Goal: Check status: Check status

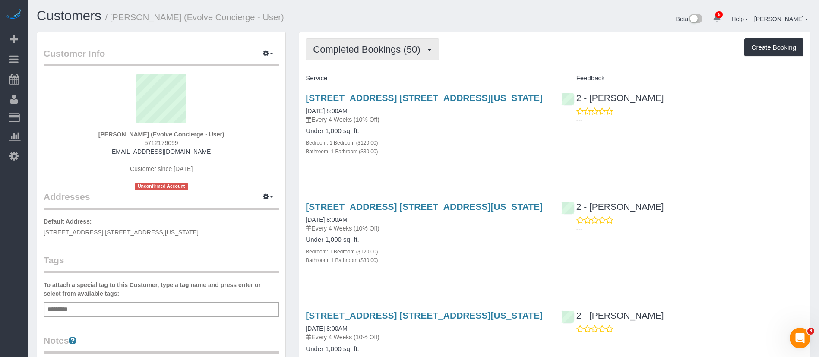
click at [375, 44] on span "Completed Bookings (50)" at bounding box center [368, 49] width 111 height 11
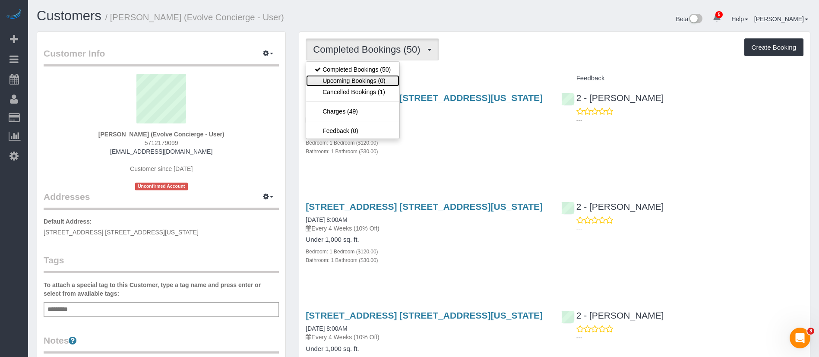
click at [359, 82] on link "Upcoming Bookings (0)" at bounding box center [352, 80] width 93 height 11
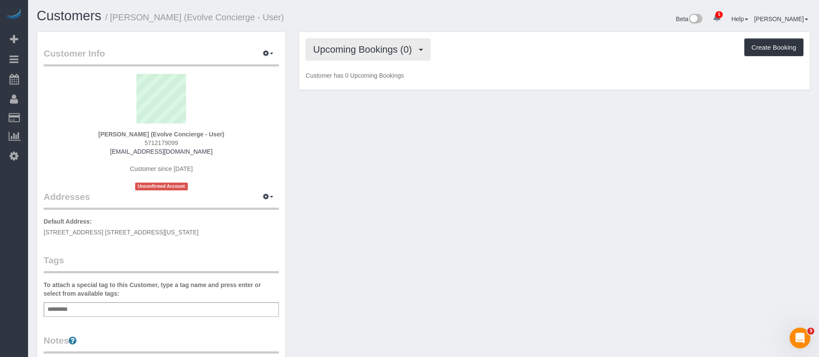
click at [351, 38] on button "Upcoming Bookings (0)" at bounding box center [368, 49] width 125 height 22
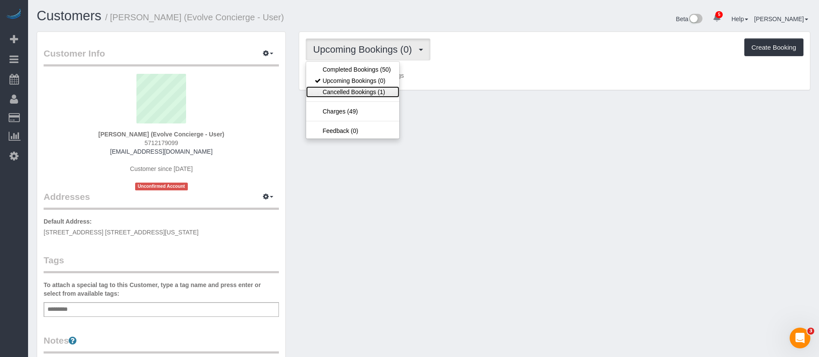
click at [344, 88] on link "Cancelled Bookings (1)" at bounding box center [352, 91] width 93 height 11
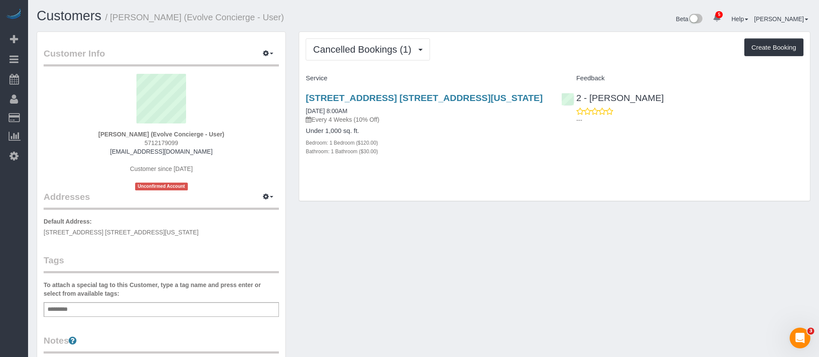
click at [503, 73] on div "Service" at bounding box center [426, 78] width 255 height 15
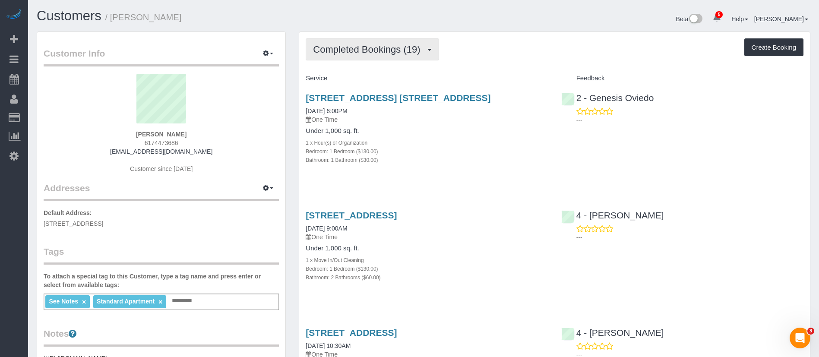
click at [385, 44] on span "Completed Bookings (19)" at bounding box center [368, 49] width 111 height 11
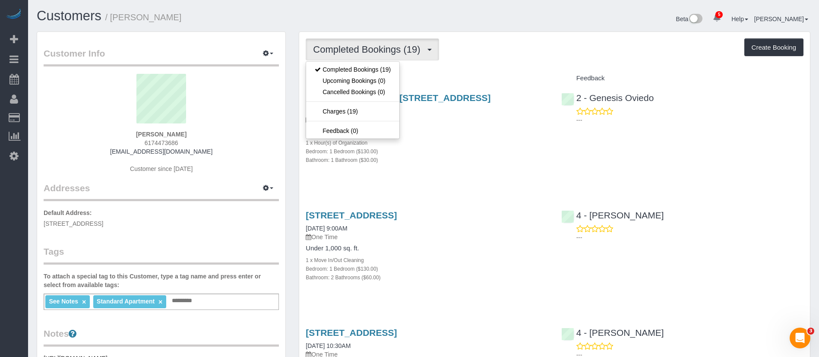
click at [569, 56] on div "Completed Bookings (19) Completed Bookings (19) Upcoming Bookings (0) Cancelled…" at bounding box center [555, 49] width 498 height 22
